Goal: Transaction & Acquisition: Purchase product/service

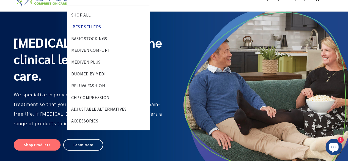
scroll to position [15, 0]
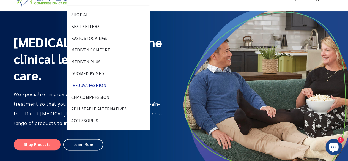
click at [87, 87] on link "Rejuva Fashion" at bounding box center [90, 86] width 42 height 12
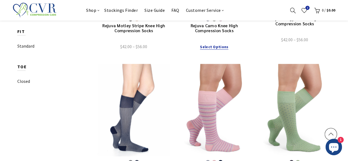
scroll to position [286, 0]
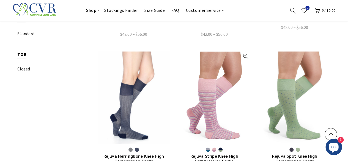
click at [220, 94] on link at bounding box center [214, 97] width 72 height 92
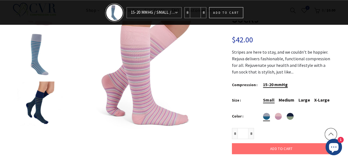
scroll to position [69, 0]
click at [276, 117] on div "Pink/Purple Pink/Purple" at bounding box center [278, 116] width 7 height 7
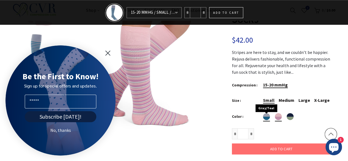
click at [264, 118] on div "Gray/Teal Gray/Teal" at bounding box center [266, 116] width 7 height 7
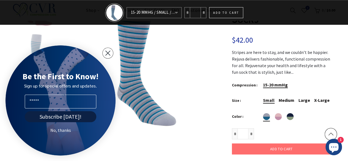
click at [106, 51] on circle "Close dialog" at bounding box center [108, 53] width 10 height 10
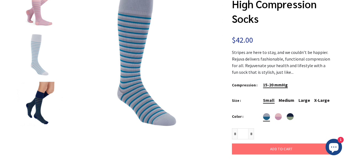
scroll to position [0, 0]
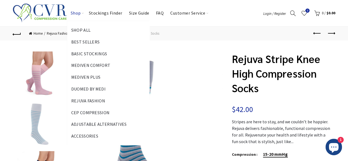
click at [73, 10] on link "Shop" at bounding box center [75, 13] width 17 height 26
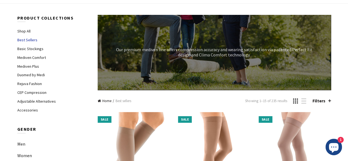
scroll to position [23, 0]
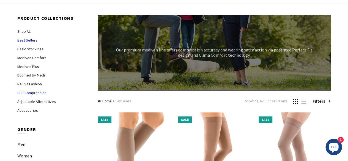
click at [32, 93] on link "CEP Compression" at bounding box center [31, 92] width 29 height 5
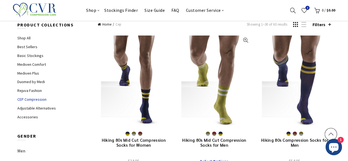
scroll to position [72, 0]
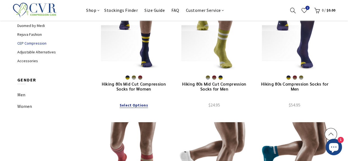
click at [146, 84] on link "Hiking 80s Mid Cut Compression Socks for Women" at bounding box center [134, 86] width 72 height 10
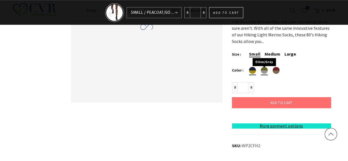
scroll to position [100, 0]
click at [265, 71] on div "Olive/Grey Olive/Grey" at bounding box center [264, 70] width 7 height 7
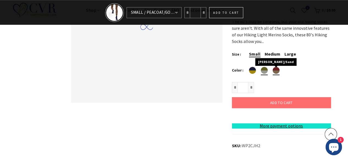
scroll to position [0, 0]
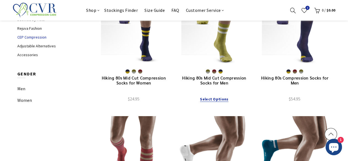
scroll to position [79, 0]
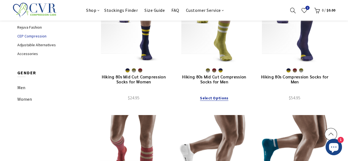
click at [229, 82] on link "Hiking 80s Mid Cut Compression Socks for Men" at bounding box center [214, 79] width 72 height 10
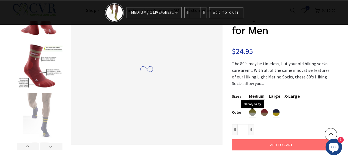
click at [250, 113] on div "Olive/Grey Olive/Grey" at bounding box center [252, 112] width 7 height 7
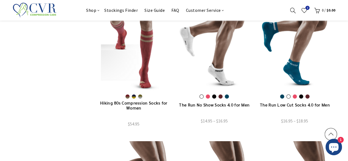
scroll to position [182, 0]
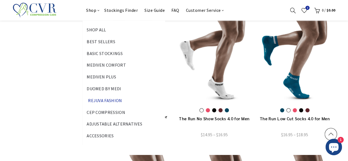
click at [108, 98] on link "Rejuva Fashion" at bounding box center [105, 101] width 42 height 12
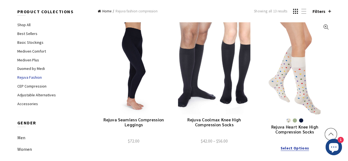
scroll to position [29, 0]
click at [216, 125] on link "Rejuva Coolmax Knee High Compression Socks" at bounding box center [214, 122] width 72 height 10
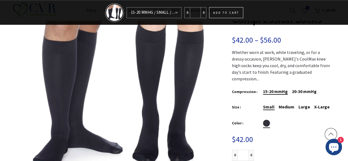
scroll to position [72, 0]
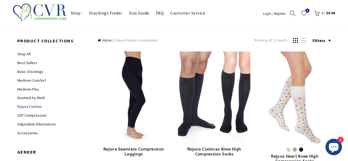
click at [278, 154] on link "Rejuva Heart Knee High Compression Socks" at bounding box center [295, 159] width 72 height 10
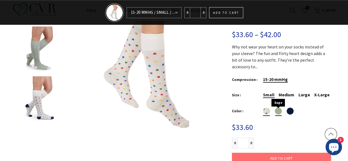
click at [275, 108] on div "Sage Sage" at bounding box center [278, 111] width 7 height 7
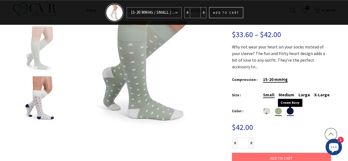
click at [287, 108] on div "Cream Navy Cream Navy" at bounding box center [290, 111] width 7 height 7
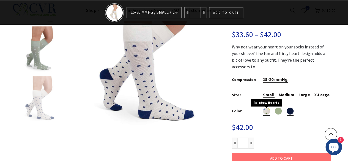
click at [263, 108] on div "Rainbow Hearts Rainbow Hearts" at bounding box center [266, 111] width 7 height 7
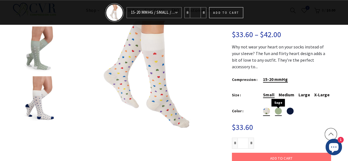
click at [276, 108] on div "Sage Sage" at bounding box center [278, 111] width 7 height 7
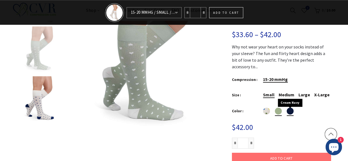
click at [287, 108] on div "Cream Navy Cream Navy" at bounding box center [290, 111] width 7 height 7
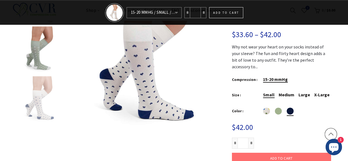
click at [261, 106] on td "Color" at bounding box center [247, 111] width 31 height 10
click at [263, 108] on div "Rainbow Hearts Rainbow Hearts" at bounding box center [266, 111] width 7 height 7
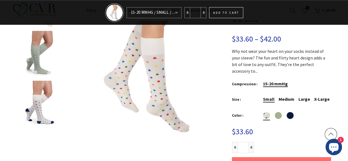
scroll to position [70, 0]
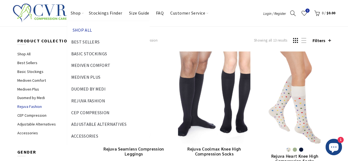
click at [90, 32] on link "Shop All" at bounding box center [83, 30] width 28 height 12
